Goal: Task Accomplishment & Management: Use online tool/utility

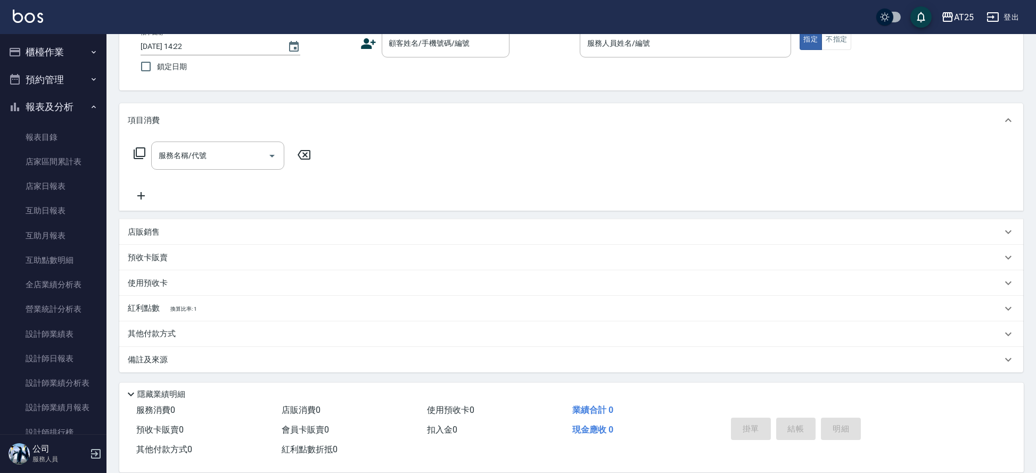
scroll to position [7, 0]
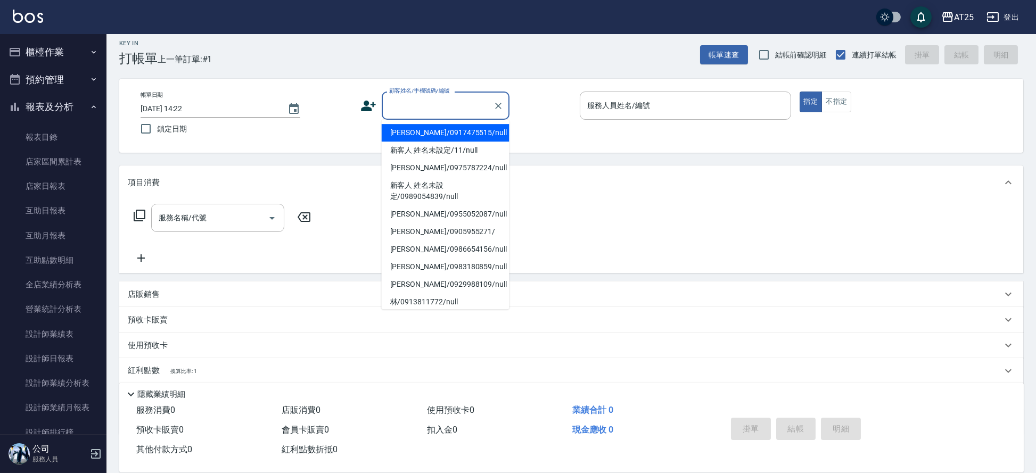
click at [449, 111] on input "顧客姓名/手機號碼/編號" at bounding box center [438, 105] width 102 height 19
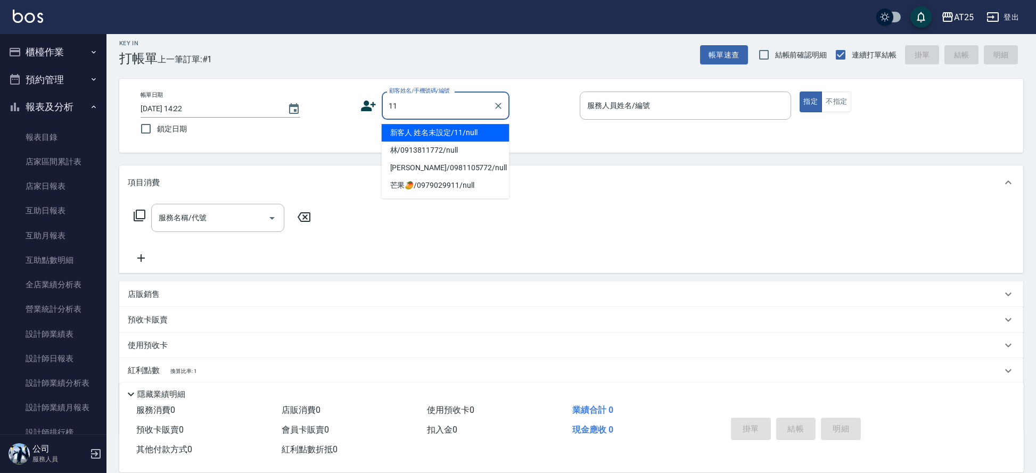
type input "新客人 姓名未設定/11/null"
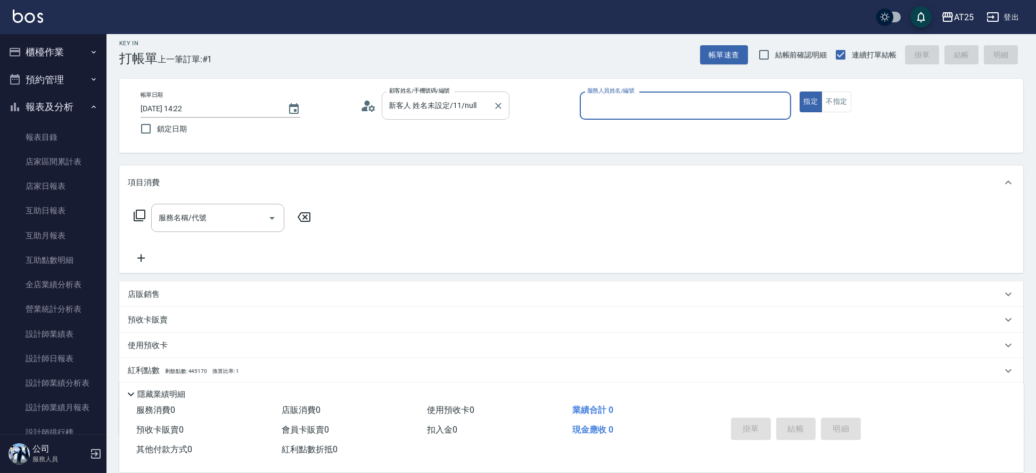
type input "0"
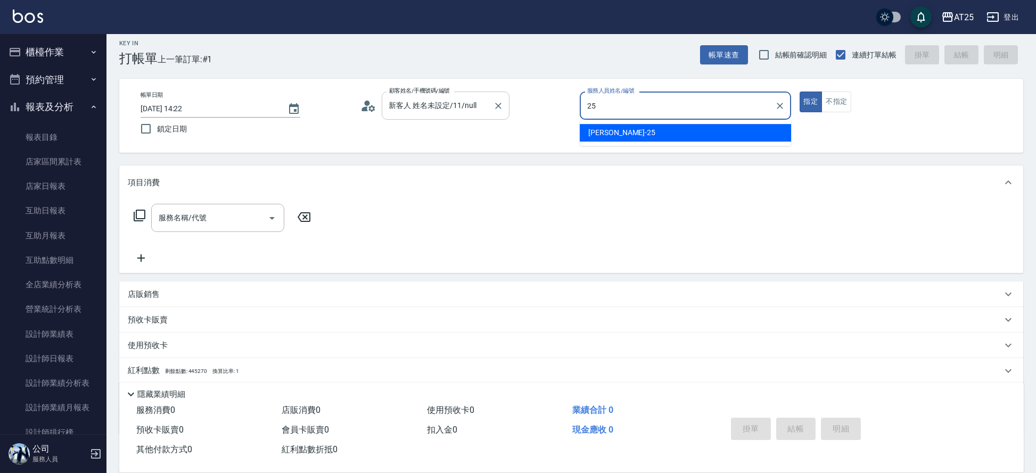
type input "[PERSON_NAME]-25"
type button "true"
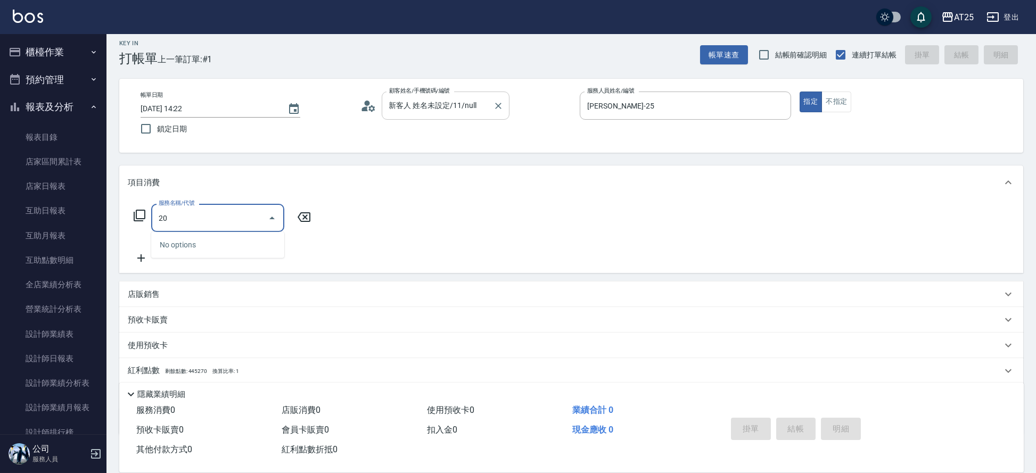
type input "201"
type input "30"
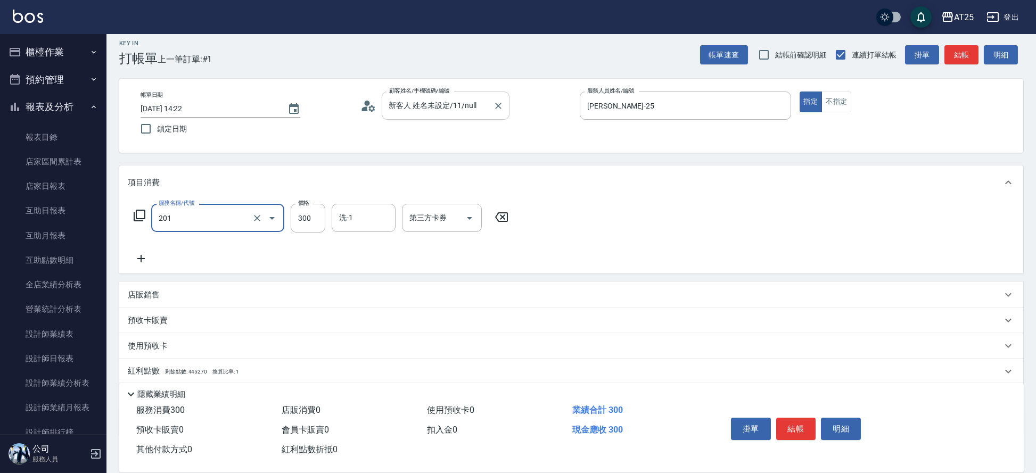
type input "洗髮(201)"
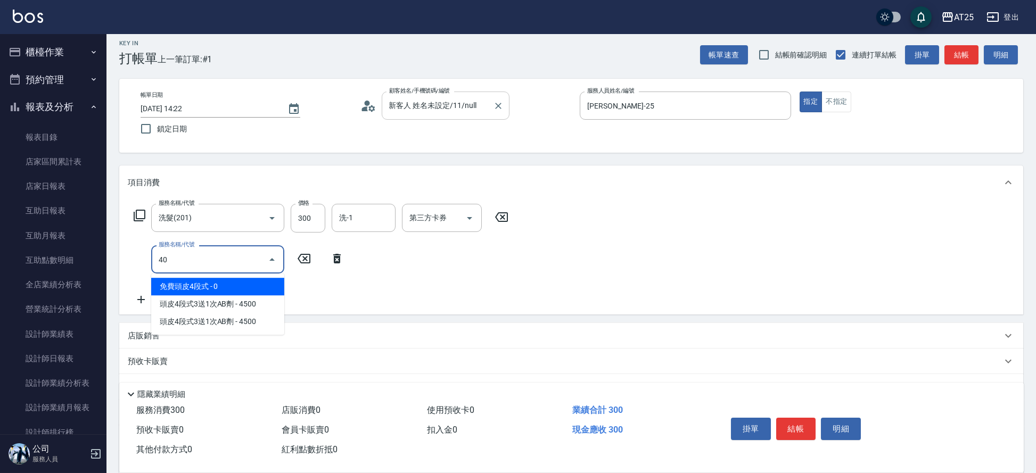
type input "401"
type input "60"
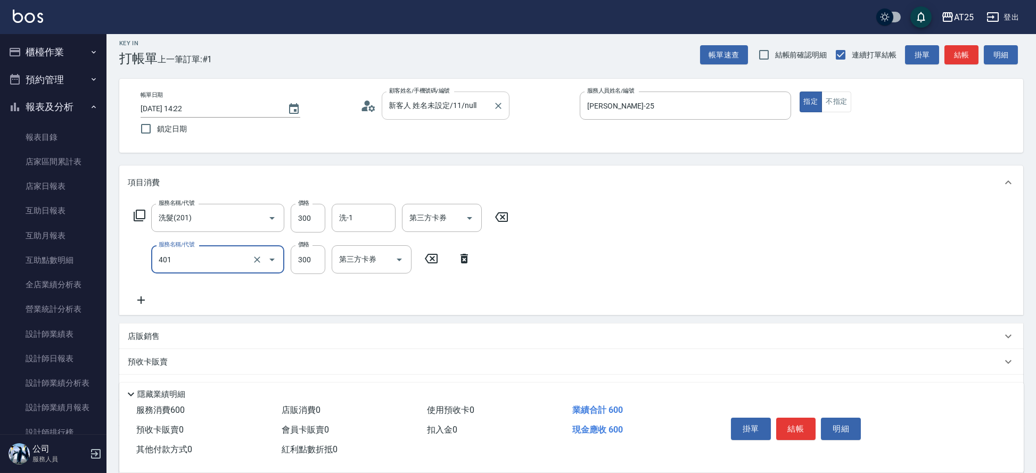
type input "剪髮(401)"
click at [800, 422] on button "結帳" at bounding box center [796, 429] width 40 height 22
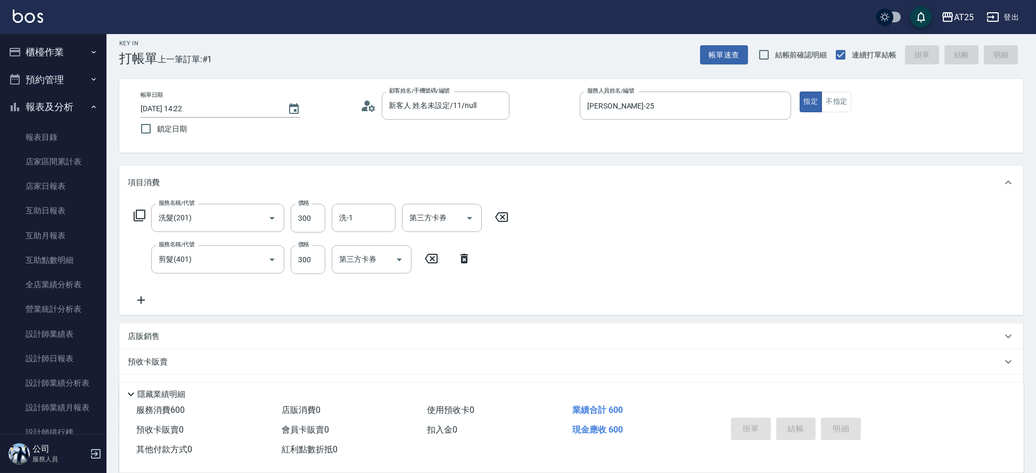
type input "[DATE] 15:39"
type input "0"
